Goal: Transaction & Acquisition: Purchase product/service

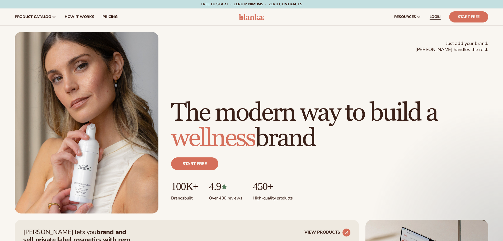
click at [441, 13] on link "LOGIN" at bounding box center [435, 16] width 20 height 17
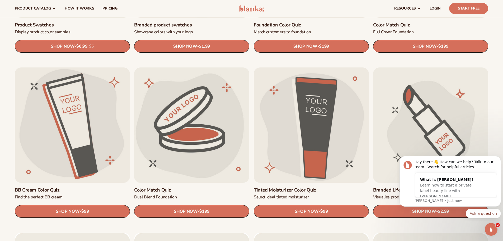
scroll to position [343, 0]
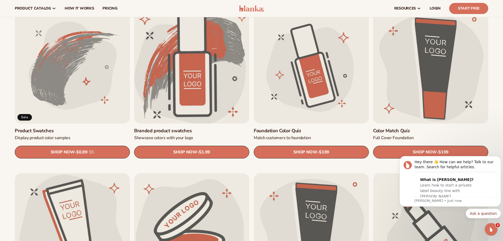
click at [216, 128] on link "Branded product swatches" at bounding box center [191, 131] width 115 height 6
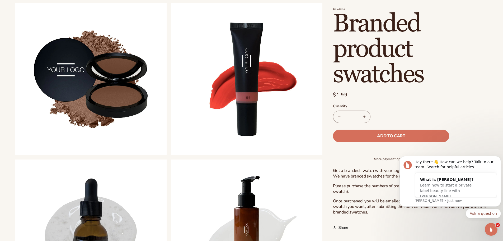
scroll to position [238, 0]
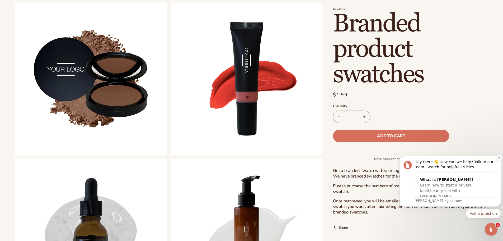
click at [499, 159] on button "Dismiss notification" at bounding box center [499, 157] width 7 height 7
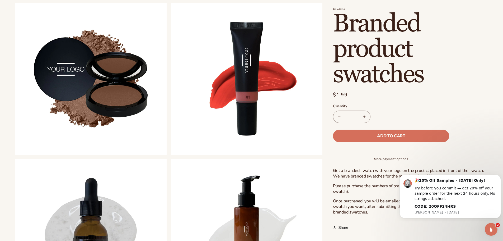
click at [372, 186] on div "Get a branded swatch with your logo on the product placed in-front of the swatc…" at bounding box center [410, 191] width 155 height 47
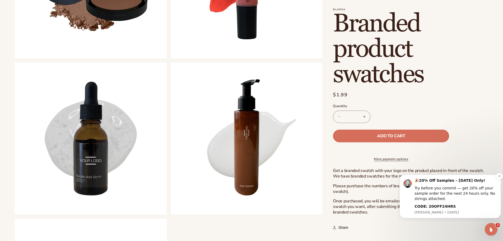
scroll to position [343, 0]
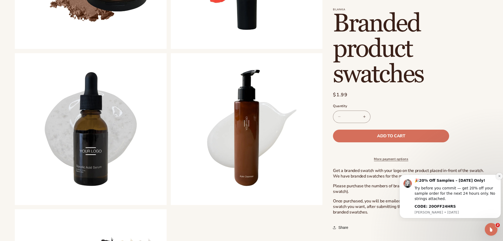
click at [500, 175] on icon "Dismiss notification" at bounding box center [499, 175] width 3 height 3
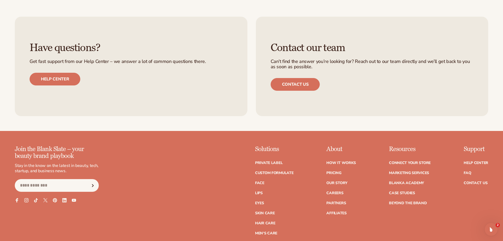
scroll to position [820, 0]
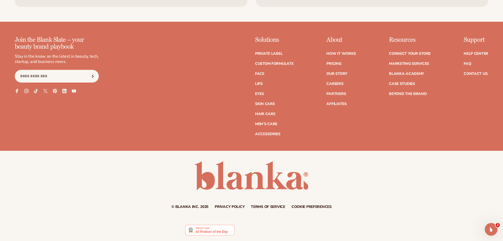
click at [223, 228] on img at bounding box center [209, 229] width 49 height 11
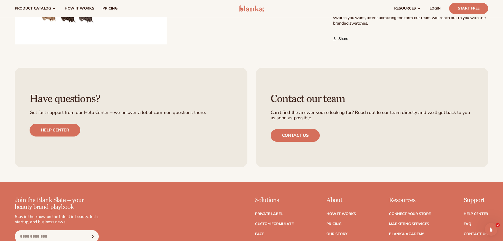
scroll to position [529, 0]
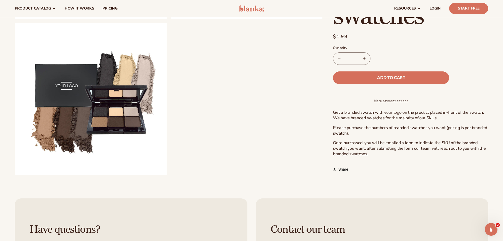
click at [474, 111] on p "Get a branded swatch with your logo on the product placed in-front of the swatc…" at bounding box center [410, 115] width 155 height 11
